Goal: Task Accomplishment & Management: Manage account settings

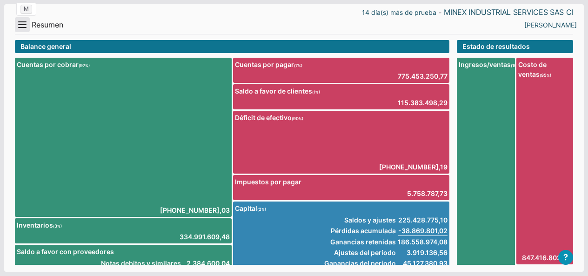
click at [25, 27] on button "Menu" at bounding box center [22, 24] width 15 height 15
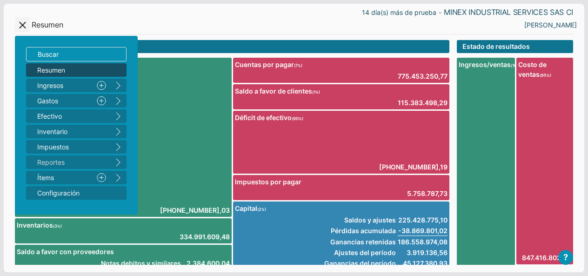
click at [58, 93] on ul "Resumen Ingresos 1 Nuevo right Gastos 2 Nuevo right Efectivo 3 right Inventario…" at bounding box center [76, 131] width 100 height 136
click at [54, 82] on span "Ingresos 1" at bounding box center [63, 85] width 52 height 10
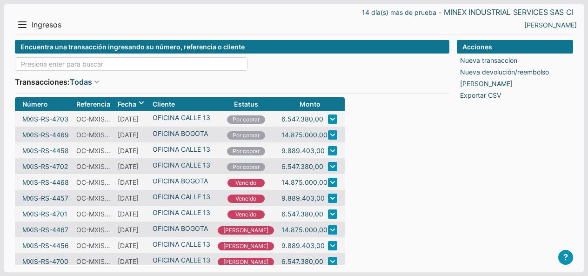
click at [80, 57] on input at bounding box center [131, 63] width 232 height 13
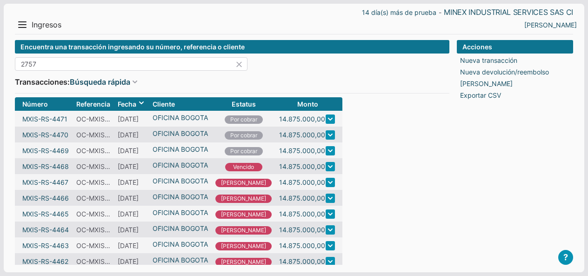
type input "2757"
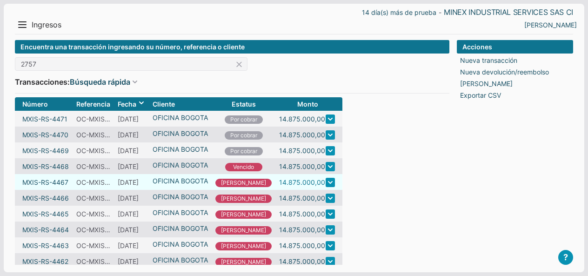
click at [279, 179] on link "14.875.000,00" at bounding box center [302, 182] width 46 height 10
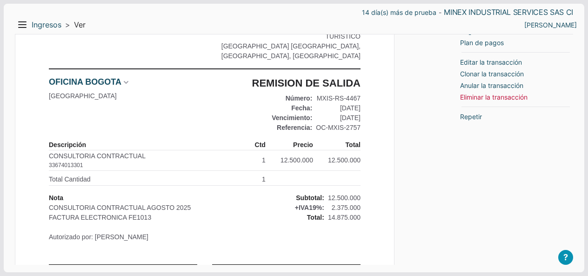
scroll to position [139, 0]
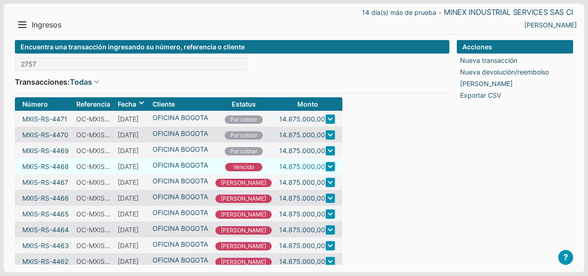
click at [294, 167] on link "14.875.000,00" at bounding box center [302, 166] width 46 height 10
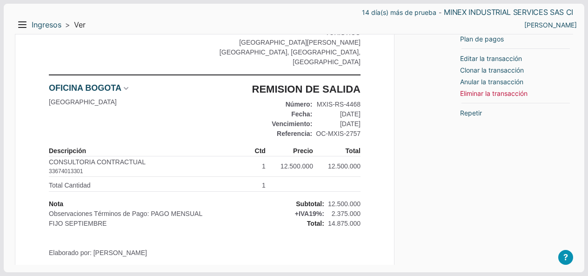
scroll to position [93, 0]
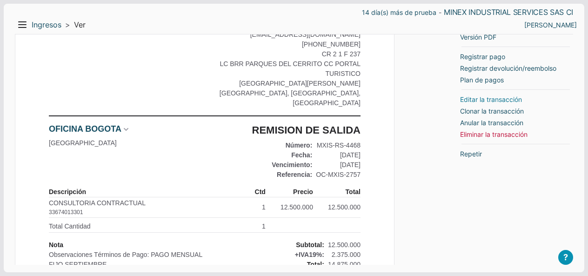
click at [493, 100] on link "Editar la transacción" at bounding box center [491, 99] width 62 height 10
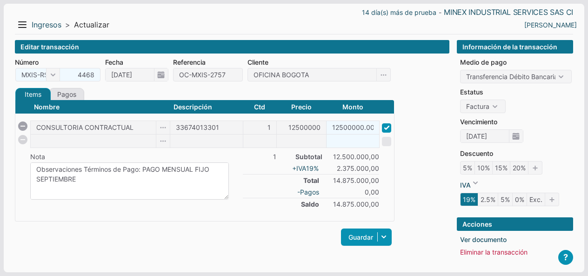
drag, startPoint x: 87, startPoint y: 167, endPoint x: 143, endPoint y: 171, distance: 56.4
click at [143, 171] on textarea "Observaciones Términos de Pago: PAGO MENSUAL FIJO SEPTIEMBRE Elaborado por: MAY…" at bounding box center [129, 180] width 199 height 37
drag, startPoint x: 90, startPoint y: 169, endPoint x: 213, endPoint y: 170, distance: 122.8
click at [213, 170] on textarea "Observaciones Términos de Pago: PAGO MENSUAL FIJO SEPTIEMBRE Elaborado por: MAY…" at bounding box center [129, 180] width 199 height 37
paste textarea "A CONSULTORIA CONTRACTUAL SEPTIEMBRE 2025"
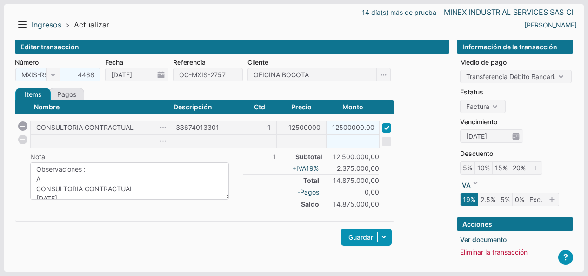
scroll to position [3, 0]
click at [53, 175] on textarea "Observaciones Términos de Pago: PAGO MENSUAL FIJO SEPTIEMBRE Elaborado por: MAY…" at bounding box center [129, 180] width 199 height 37
click at [37, 183] on textarea "Observaciones Términos de Pago: PAGO MENSUAL FIJO SEPTIEMBRE Elaborado por: MAY…" at bounding box center [129, 180] width 199 height 37
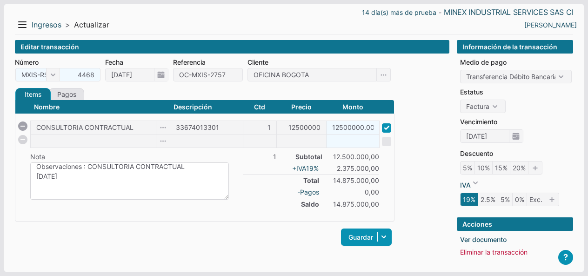
scroll to position [0, 0]
click at [120, 178] on textarea "Observaciones Términos de Pago: PAGO MENSUAL FIJO SEPTIEMBRE Elaborado por: MAY…" at bounding box center [129, 180] width 199 height 37
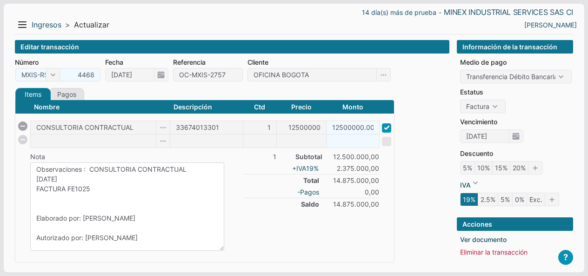
drag, startPoint x: 226, startPoint y: 195, endPoint x: 219, endPoint y: 266, distance: 71.5
click at [219, 266] on div "14 día(s) más de prueba - MINEX INDUSTRIAL SERVICES SAS CI Menu Resumen Ingreso…" at bounding box center [294, 158] width 580 height 309
drag, startPoint x: 130, startPoint y: 215, endPoint x: 17, endPoint y: 199, distance: 114.6
click at [17, 199] on div "14 día(s) más de prueba - MINEX INDUSTRIAL SERVICES SAS CI Menu Resumen Ingreso…" at bounding box center [294, 168] width 580 height 329
type textarea "Observaciones : CONSULTORIA CONTRACTUAL SEPTIEMBRE 2025 FACTURA FE1025 Autoriza…"
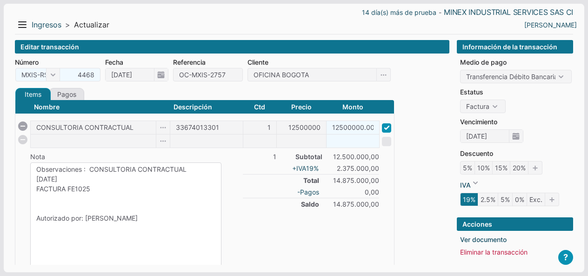
scroll to position [46, 0]
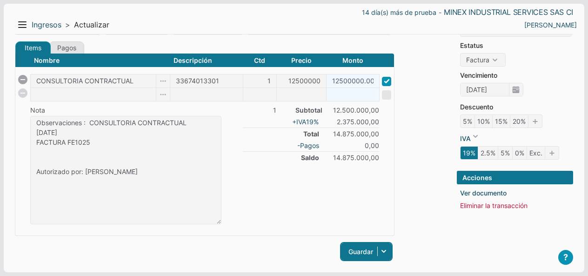
click at [362, 252] on link "Guardar" at bounding box center [366, 251] width 51 height 17
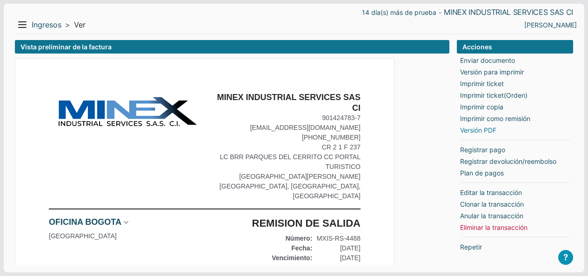
click at [470, 128] on link "Versión PDF" at bounding box center [478, 130] width 36 height 10
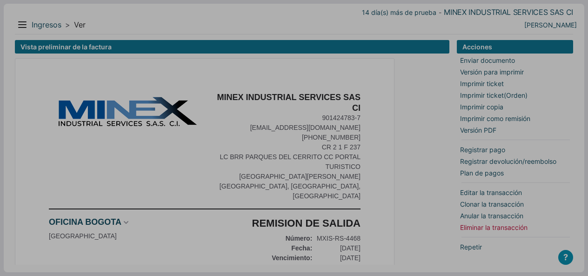
click at [21, 32] on div at bounding box center [294, 138] width 588 height 276
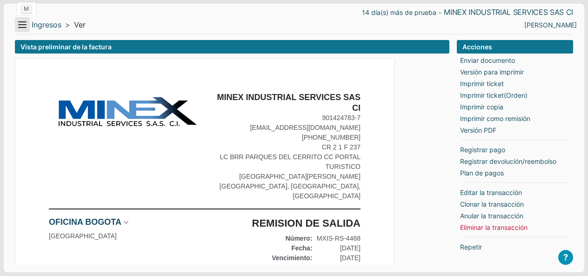
click at [22, 23] on button "Menu" at bounding box center [22, 24] width 15 height 15
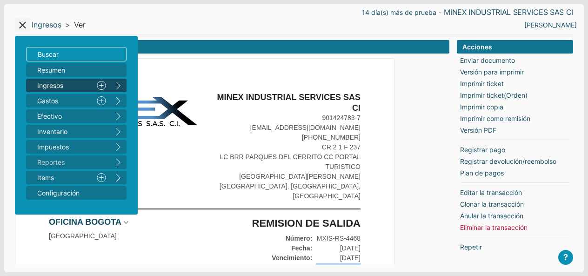
drag, startPoint x: 343, startPoint y: 259, endPoint x: 390, endPoint y: 260, distance: 46.5
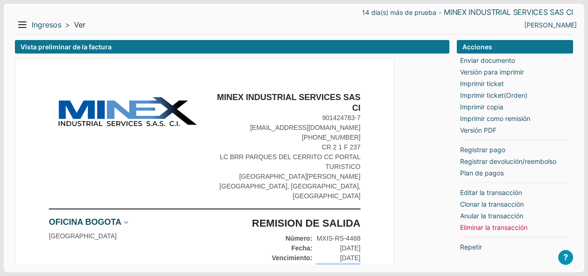
copy div "OC-MXIS-2757"
click at [22, 20] on button "Menu" at bounding box center [22, 24] width 15 height 15
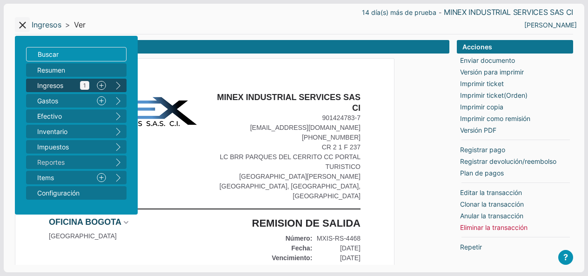
click at [46, 80] on span "Ingresos 1" at bounding box center [63, 85] width 52 height 10
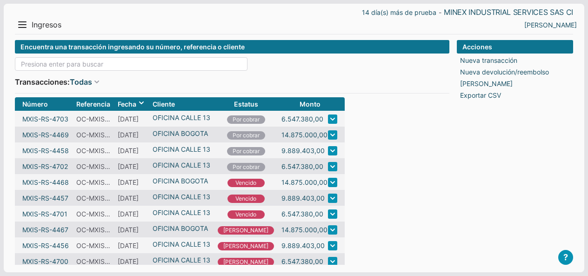
click at [41, 61] on input at bounding box center [131, 63] width 232 height 13
paste input "OC-MXIS-2757"
click at [53, 64] on input "OC-MXIS-2757" at bounding box center [131, 63] width 232 height 13
drag, startPoint x: 62, startPoint y: 62, endPoint x: 56, endPoint y: 64, distance: 6.2
click at [56, 64] on input "OC-MX-2757" at bounding box center [131, 63] width 232 height 13
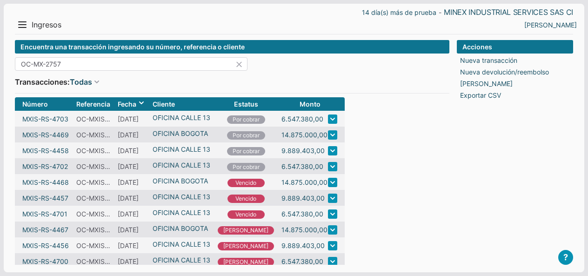
drag, startPoint x: 50, startPoint y: 63, endPoint x: 89, endPoint y: 60, distance: 39.2
click at [89, 60] on input "OC-MX-2757" at bounding box center [131, 63] width 232 height 13
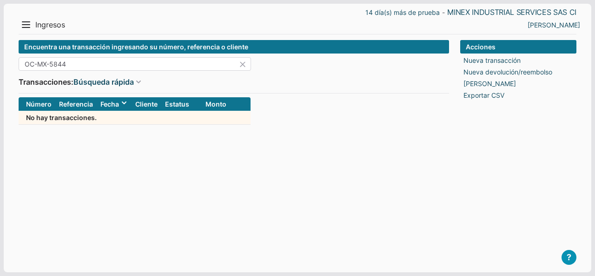
type input "OC-MX-5844"
click at [565, 27] on link "[PERSON_NAME]" at bounding box center [554, 25] width 53 height 10
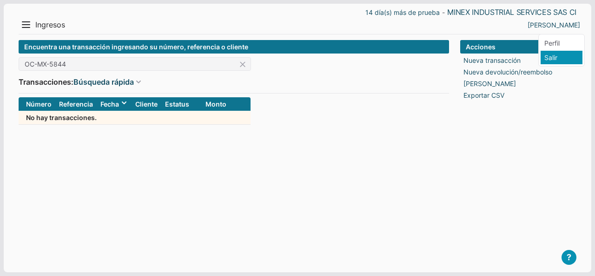
click at [547, 54] on li "Salir" at bounding box center [562, 57] width 42 height 13
